Goal: Task Accomplishment & Management: Use online tool/utility

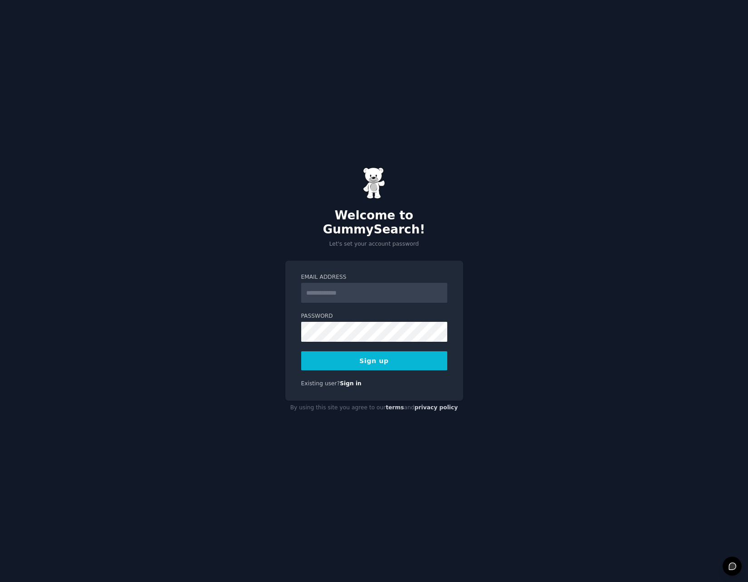
click at [349, 288] on input "Email Address" at bounding box center [374, 293] width 146 height 20
type input "*"
type input "**********"
click at [378, 352] on button "Sign up" at bounding box center [374, 361] width 146 height 19
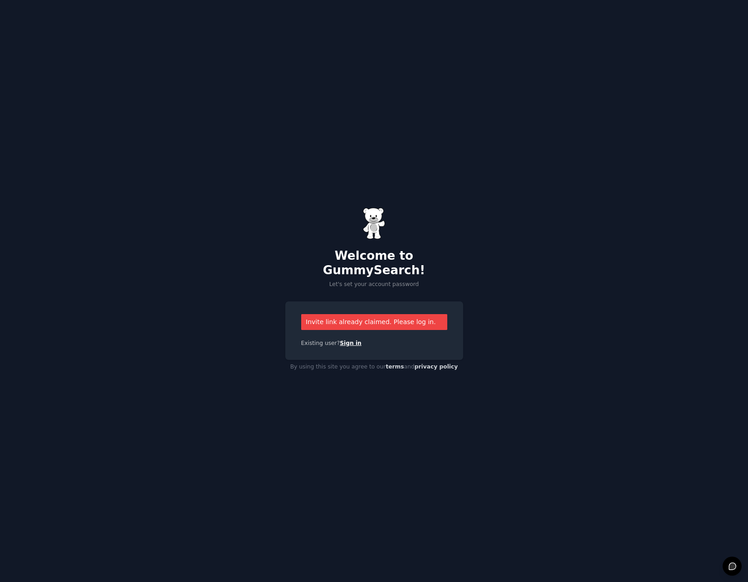
click at [349, 340] on link "Sign in" at bounding box center [351, 343] width 22 height 6
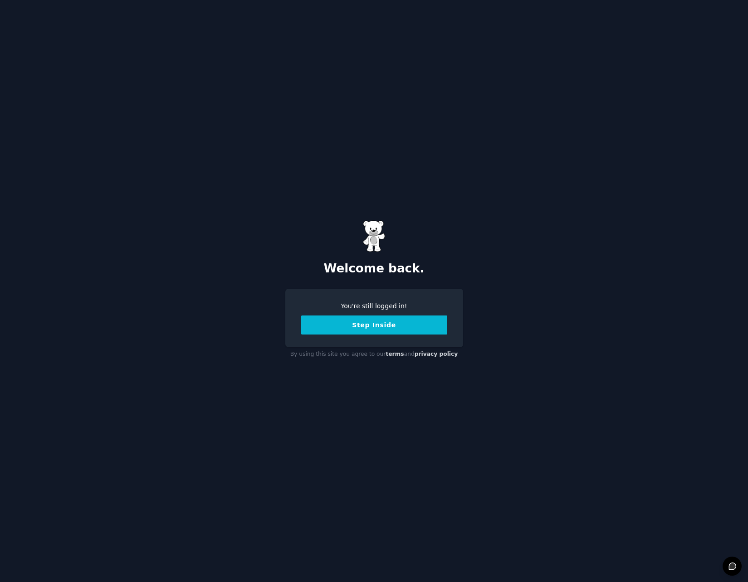
click at [389, 326] on button "Step Inside" at bounding box center [374, 325] width 146 height 19
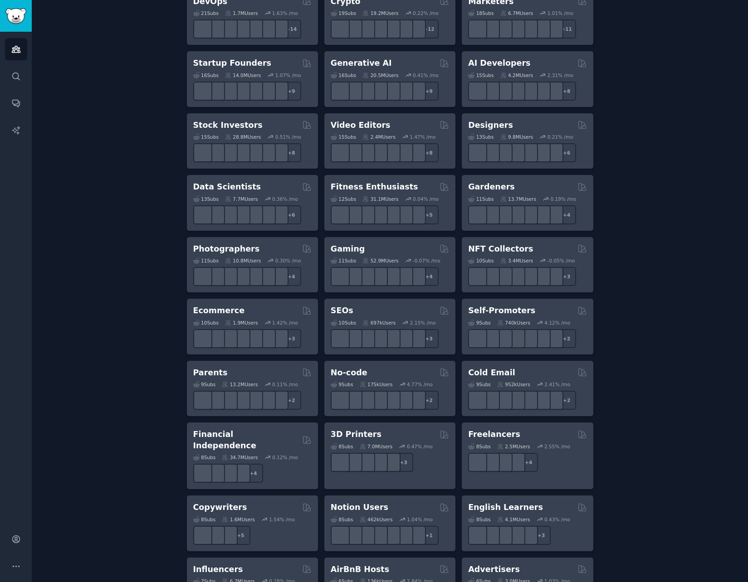
scroll to position [342, 0]
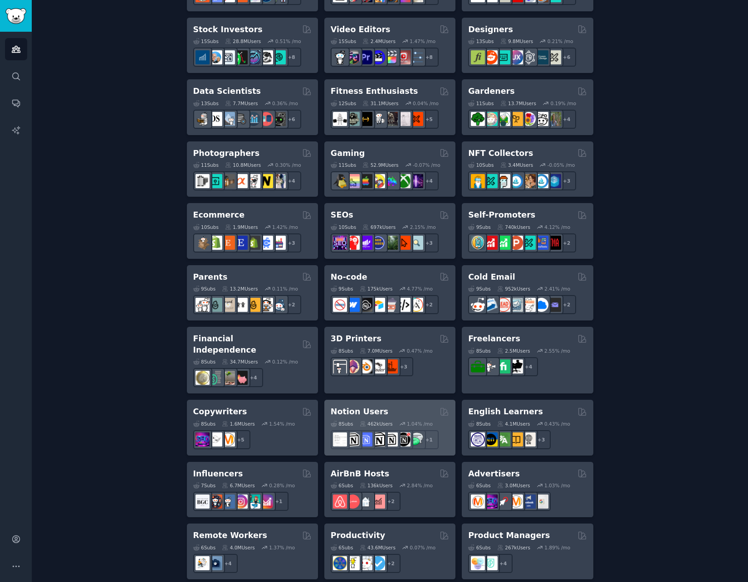
click at [400, 406] on div "Notion Users" at bounding box center [390, 411] width 118 height 11
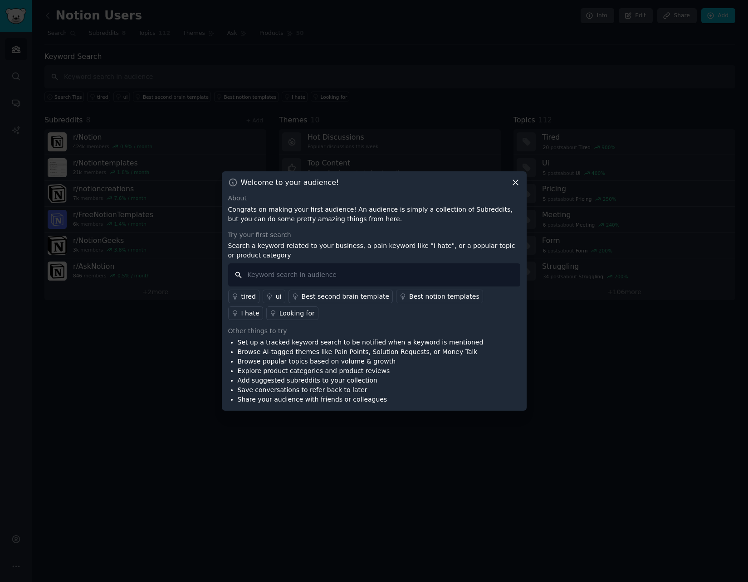
click at [370, 273] on input "text" at bounding box center [374, 275] width 292 height 23
type input "AI"
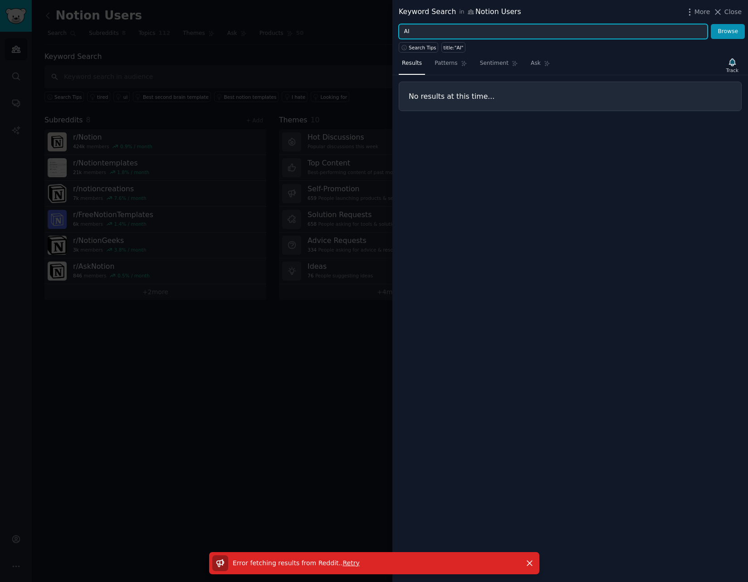
click at [526, 25] on input "AI" at bounding box center [553, 31] width 309 height 15
type input "i hate"
click at [711, 24] on button "Browse" at bounding box center [728, 31] width 34 height 15
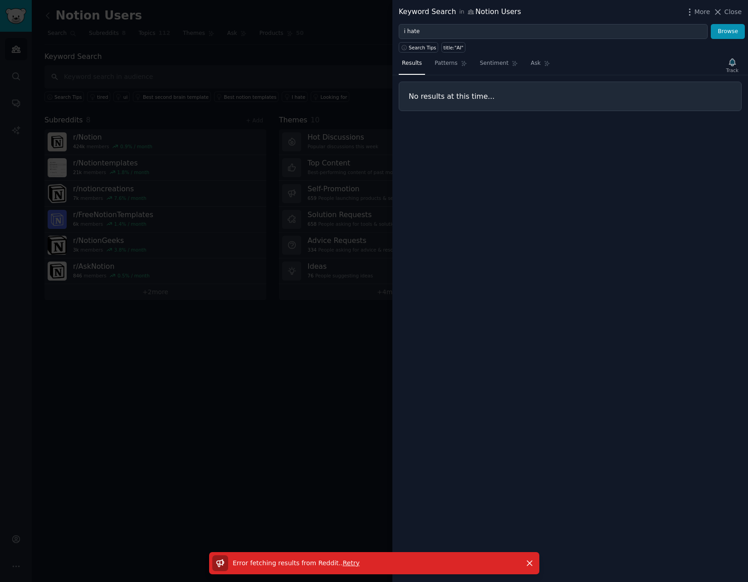
click at [350, 562] on span "Retry" at bounding box center [350, 563] width 17 height 7
click at [732, 10] on span "Close" at bounding box center [732, 12] width 17 height 10
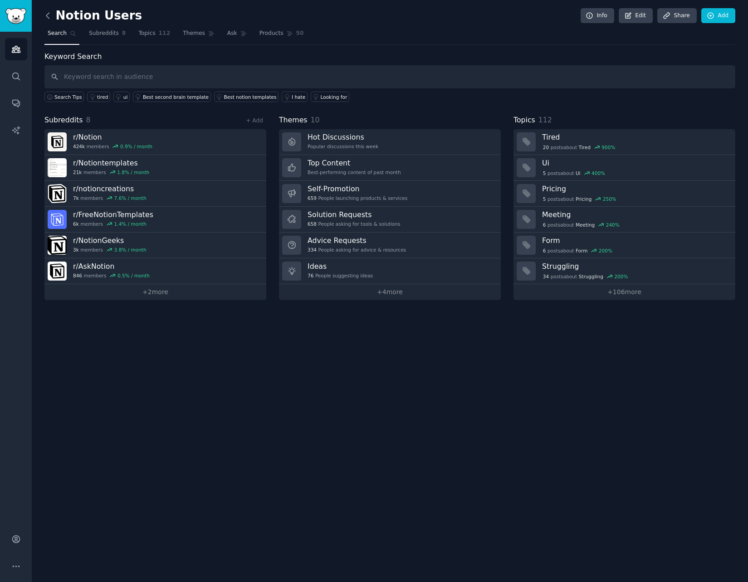
click at [49, 17] on icon at bounding box center [48, 16] width 10 height 10
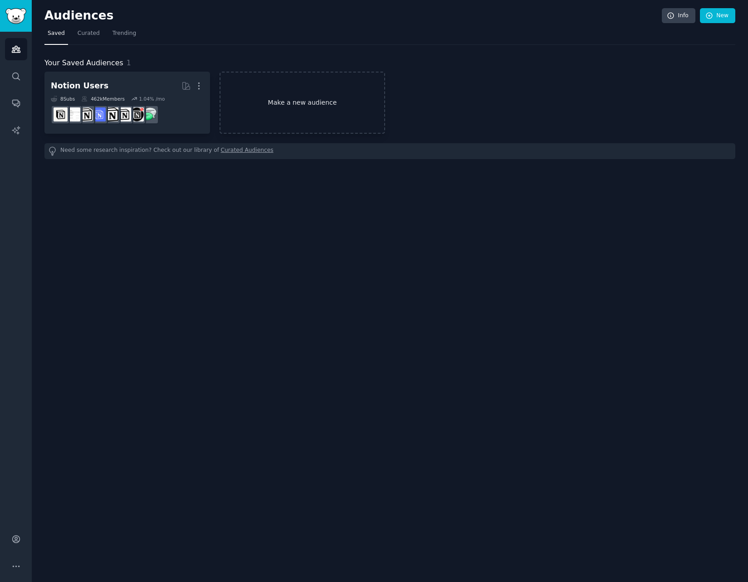
click at [285, 111] on link "Make a new audience" at bounding box center [303, 103] width 166 height 62
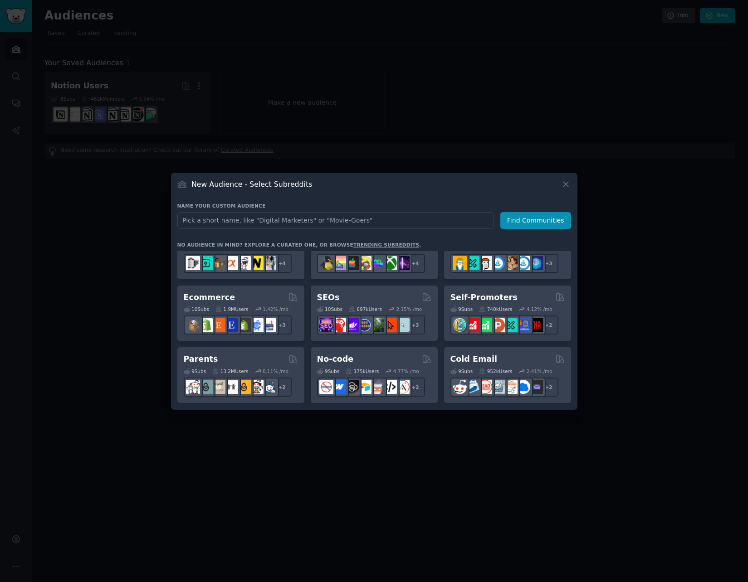
scroll to position [436, 0]
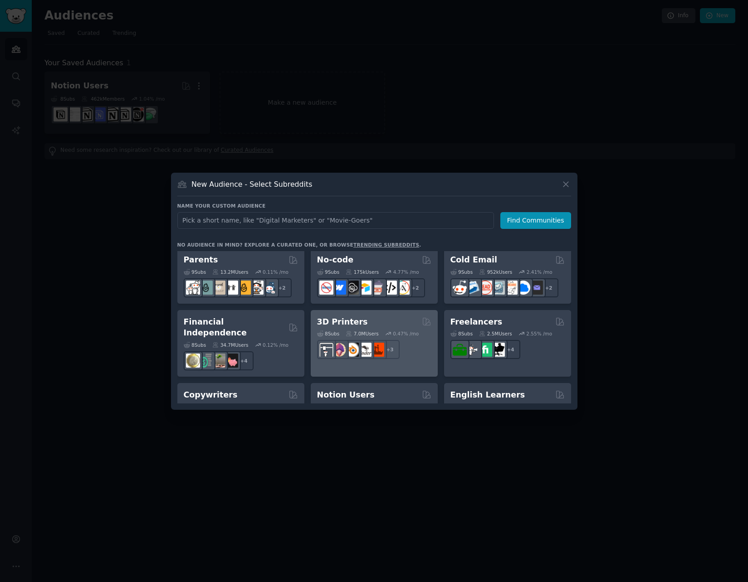
click at [378, 331] on div "7.0M Users" at bounding box center [362, 334] width 33 height 6
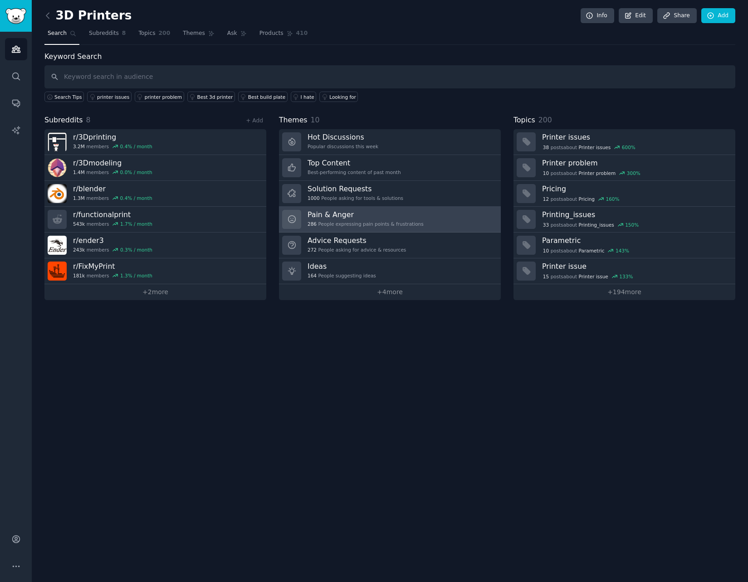
click at [398, 221] on div "286 People expressing pain points & frustrations" at bounding box center [366, 224] width 116 height 6
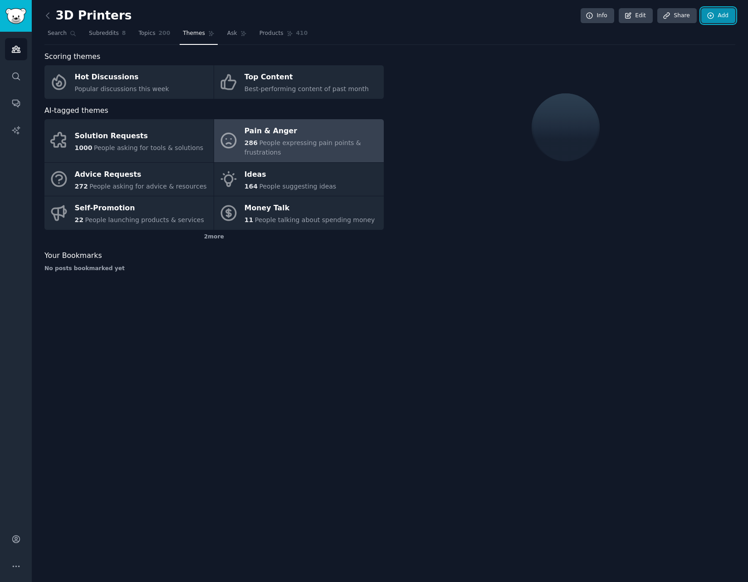
click at [714, 17] on icon at bounding box center [711, 16] width 6 height 6
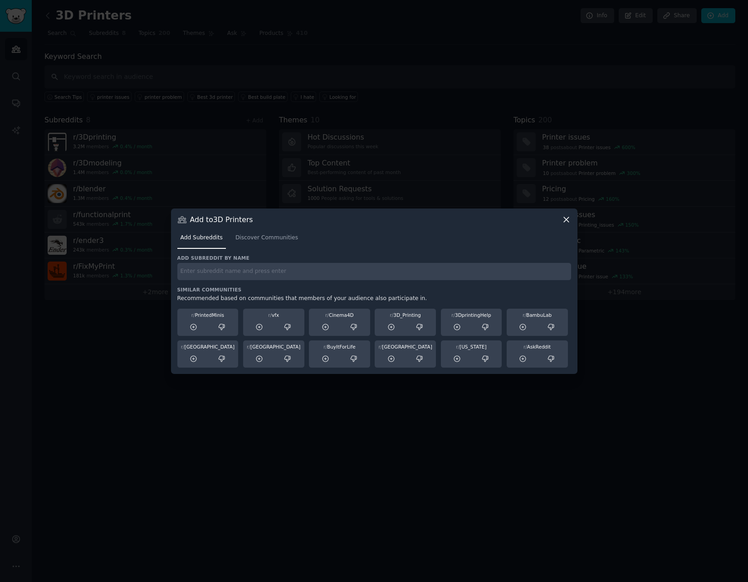
click at [293, 283] on div "Add subreddit by name Similar Communities Recommended based on communities that…" at bounding box center [374, 311] width 394 height 113
click at [566, 219] on icon at bounding box center [566, 219] width 5 height 5
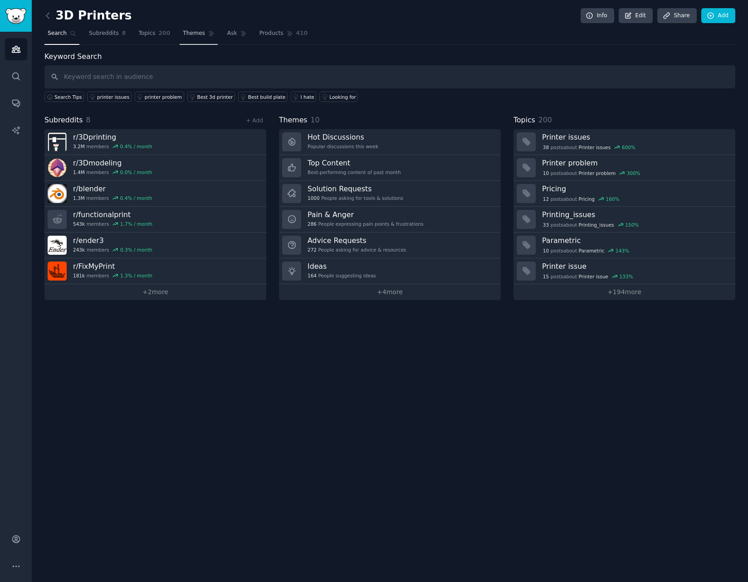
click at [206, 37] on link "Themes" at bounding box center [199, 35] width 38 height 19
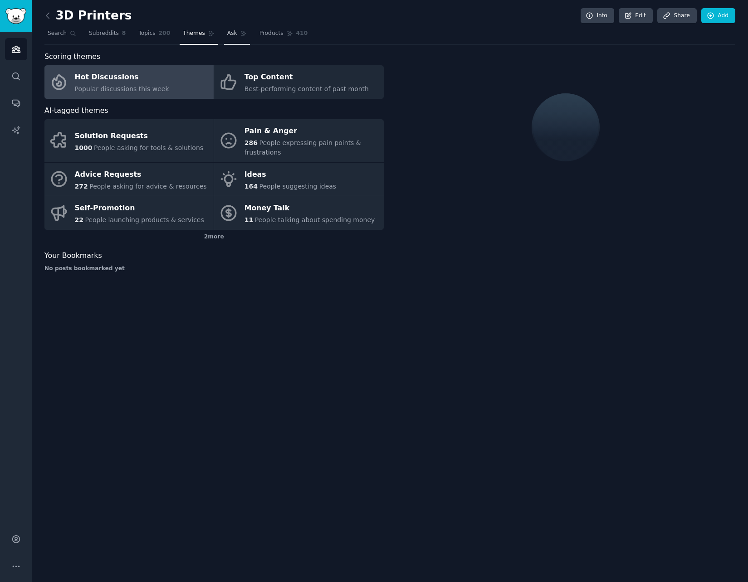
click at [227, 36] on span "Ask" at bounding box center [232, 33] width 10 height 8
